Goal: Navigation & Orientation: Find specific page/section

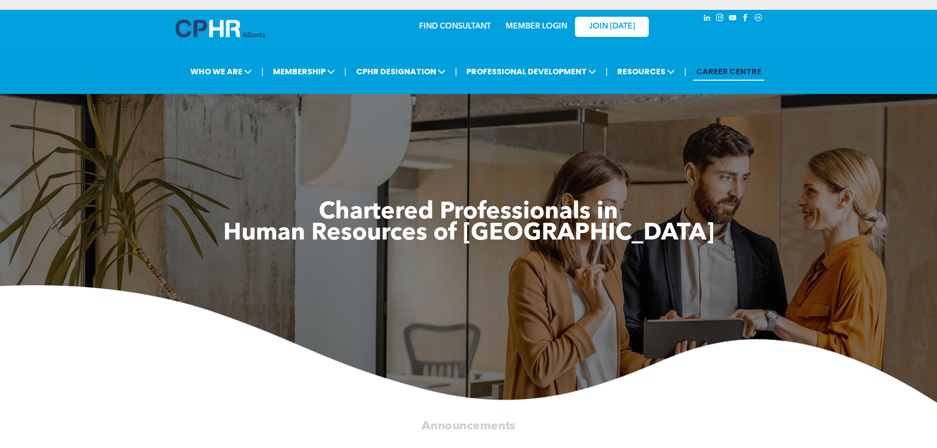
click at [543, 24] on link "MEMBER LOGIN" at bounding box center [536, 27] width 61 height 8
click at [538, 24] on link "MEMBER LOGIN" at bounding box center [536, 27] width 61 height 8
click at [226, 30] on img at bounding box center [221, 29] width 90 height 18
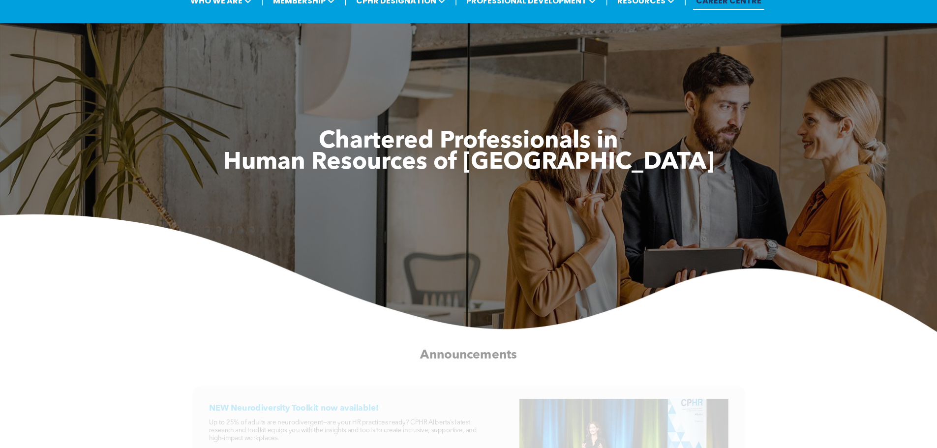
scroll to position [49, 0]
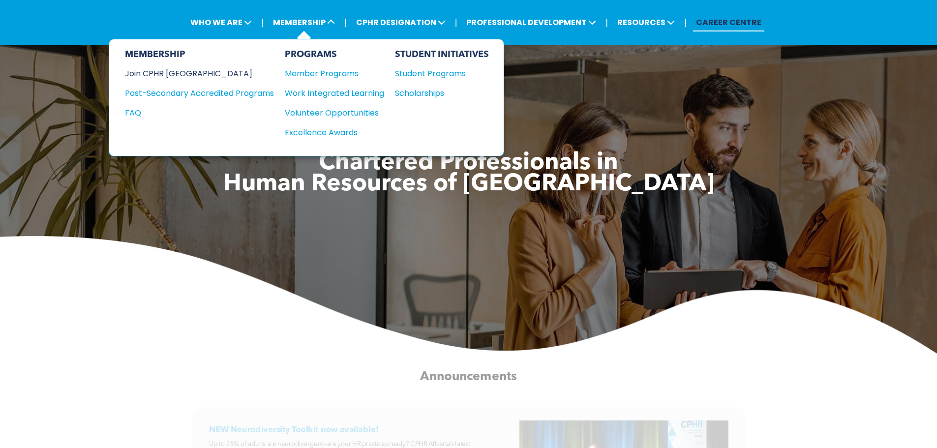
click at [183, 73] on div "Join CPHR [GEOGRAPHIC_DATA]" at bounding box center [192, 73] width 134 height 12
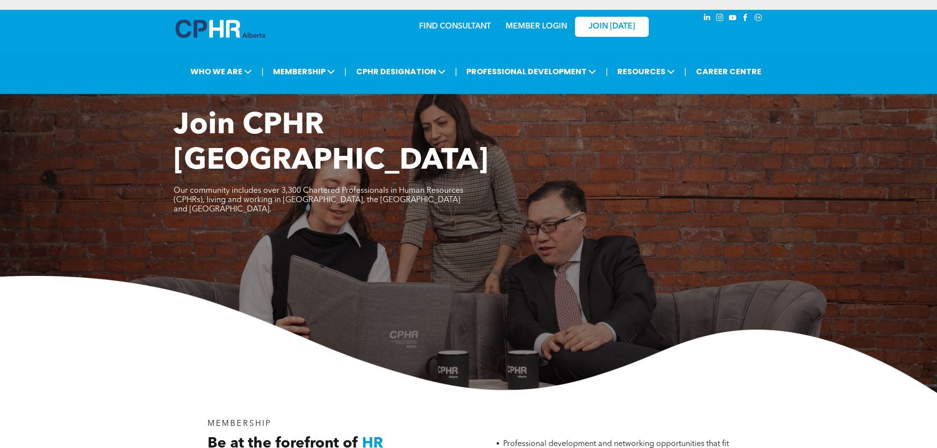
click at [552, 28] on link "MEMBER LOGIN" at bounding box center [536, 27] width 61 height 8
